Goal: Check status

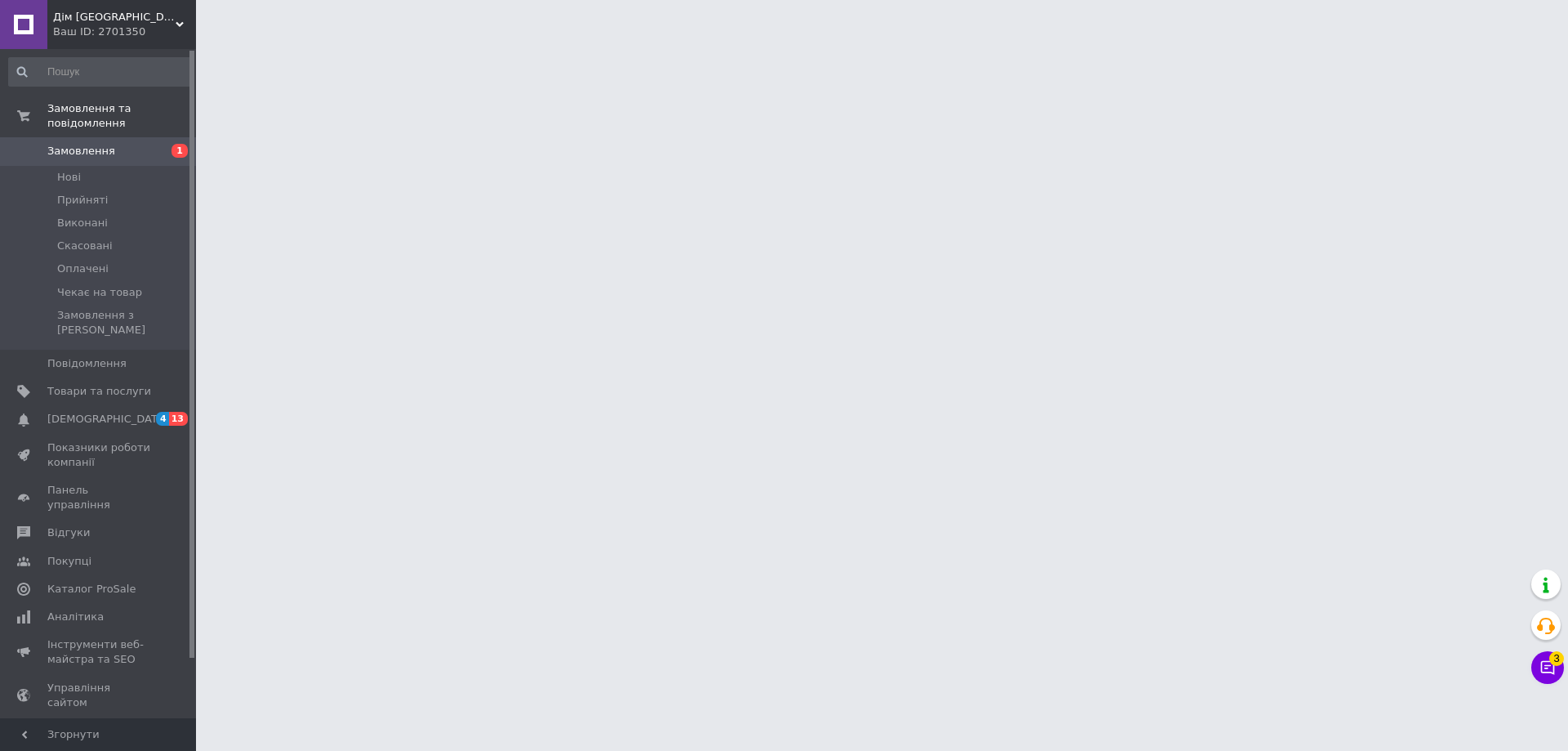
click at [74, 144] on span "Замовлення" at bounding box center [81, 150] width 67 height 14
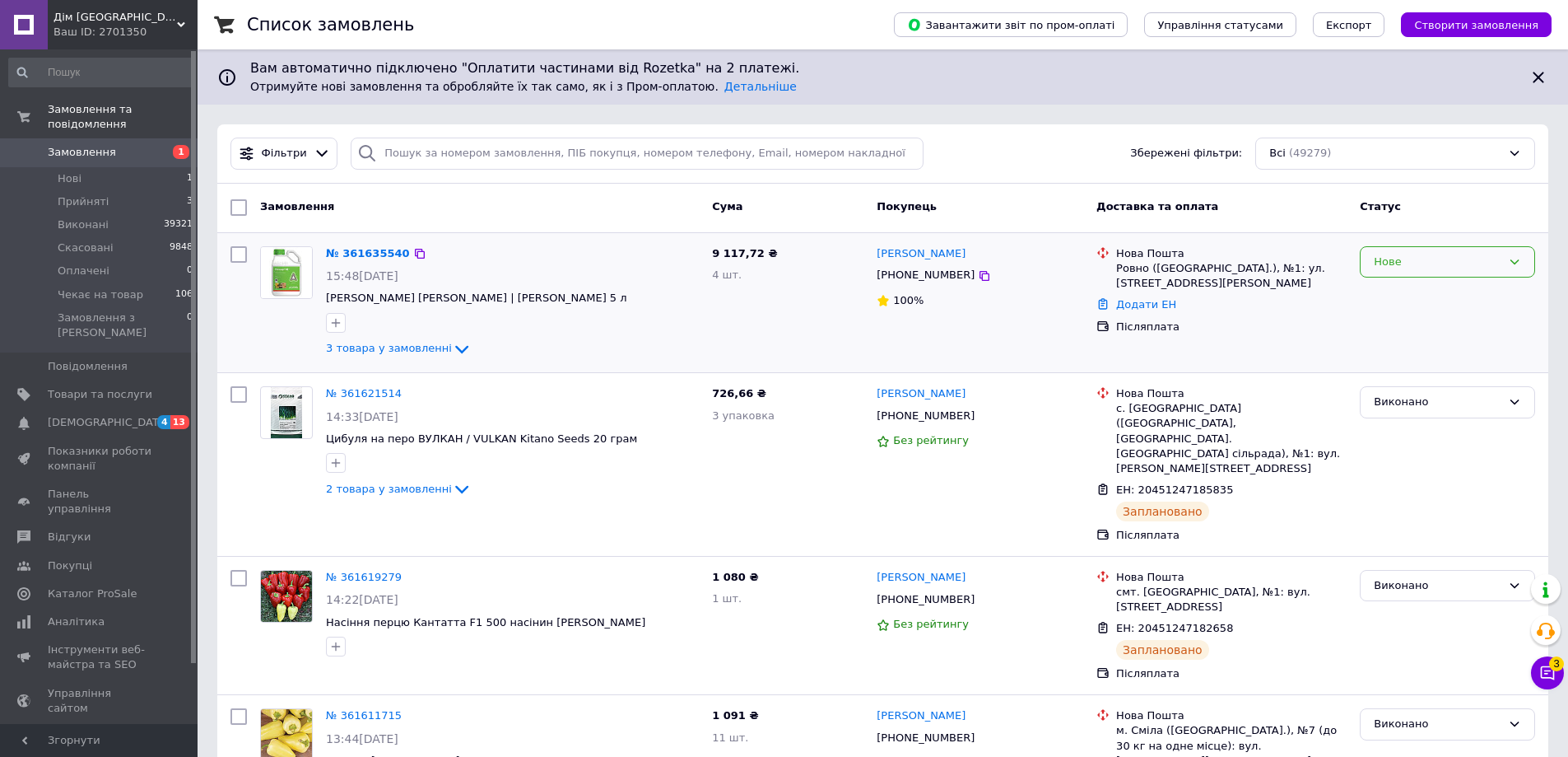
click at [1517, 261] on icon at bounding box center [1515, 261] width 9 height 5
click at [1416, 296] on li "Прийнято" at bounding box center [1448, 295] width 174 height 30
